Goal: Task Accomplishment & Management: Complete application form

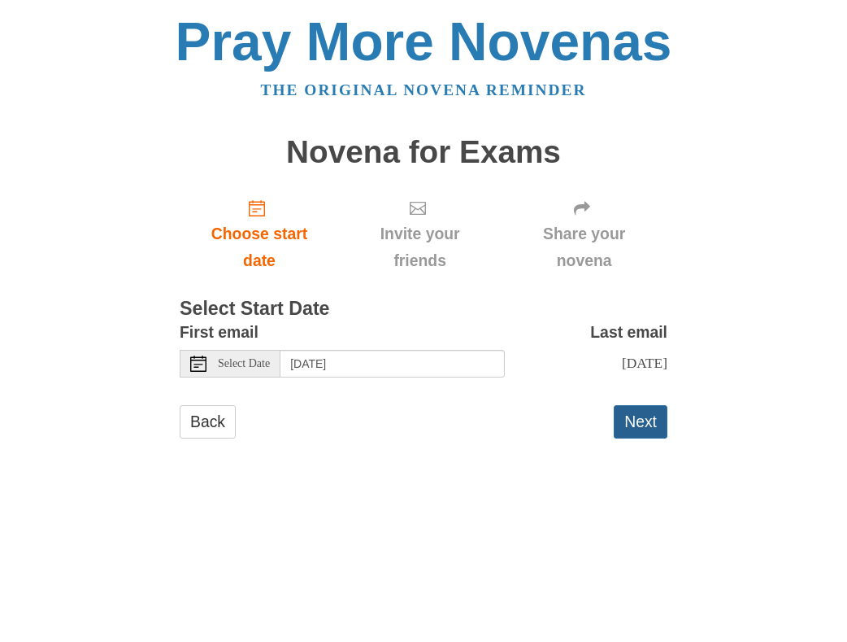
click at [628, 422] on button "Next" at bounding box center [641, 421] width 54 height 33
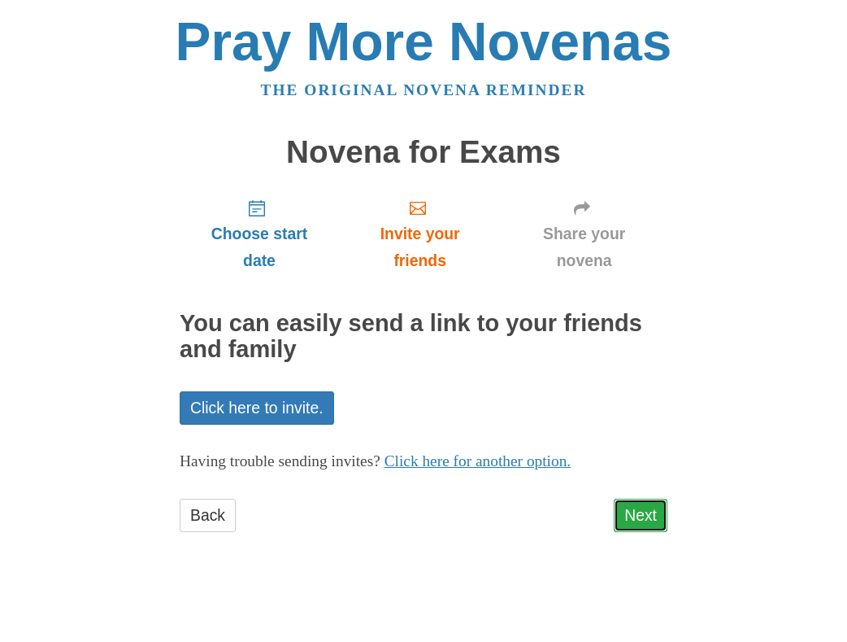
click at [632, 519] on link "Next" at bounding box center [641, 514] width 54 height 33
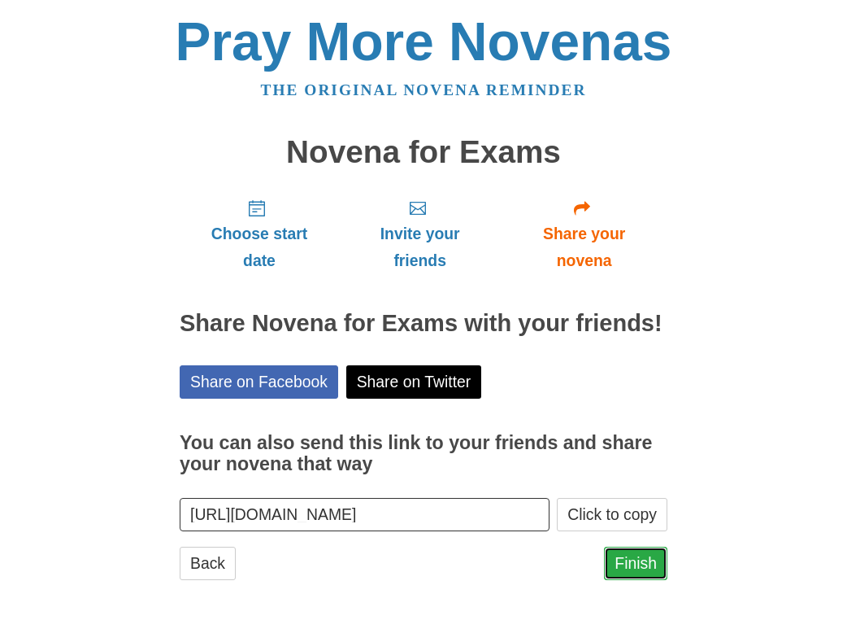
click at [639, 568] on link "Finish" at bounding box center [635, 562] width 63 height 33
